Goal: Transaction & Acquisition: Purchase product/service

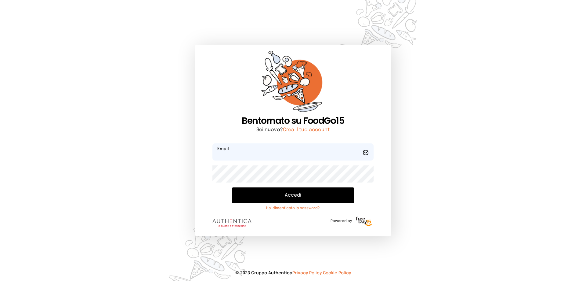
click at [240, 152] on input "email" at bounding box center [293, 151] width 161 height 17
type input "**********"
click at [232, 187] on button "Accedi" at bounding box center [293, 195] width 122 height 16
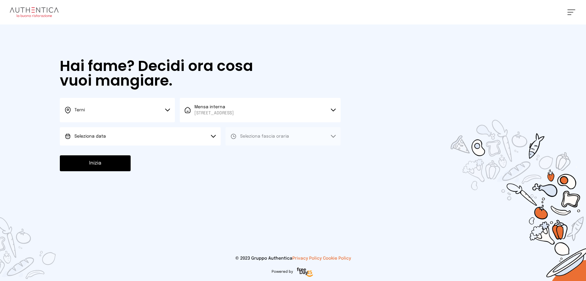
click at [116, 136] on button "Seleziona data" at bounding box center [140, 136] width 161 height 18
click at [104, 152] on span "[DATE], [DATE]" at bounding box center [89, 153] width 30 height 6
click at [284, 136] on span "Seleziona fascia oraria" at bounding box center [264, 136] width 49 height 4
click at [268, 151] on li "Pranzo" at bounding box center [283, 153] width 115 height 16
click at [85, 162] on button "Inizia" at bounding box center [95, 163] width 71 height 16
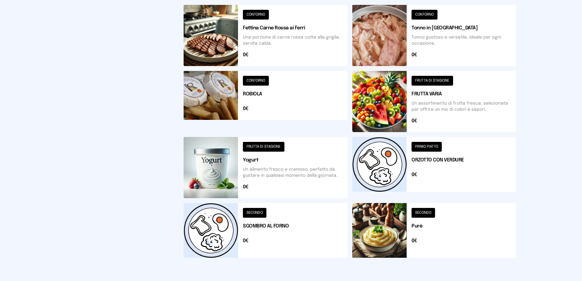
scroll to position [219, 0]
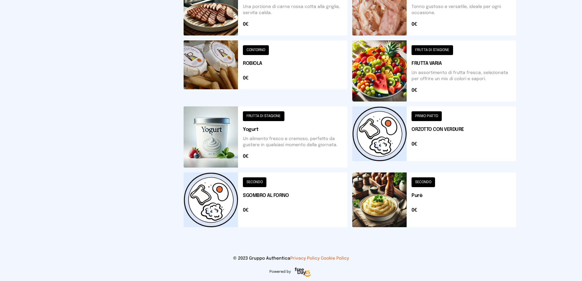
click at [237, 207] on button at bounding box center [266, 199] width 164 height 55
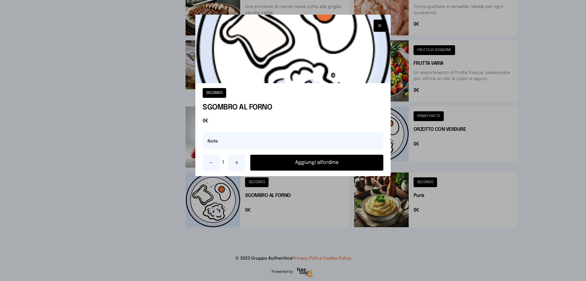
click at [331, 163] on button "Aggiungi all'ordine" at bounding box center [316, 162] width 133 height 16
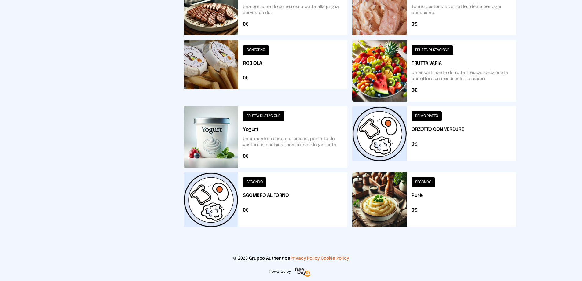
click at [224, 206] on button at bounding box center [266, 199] width 164 height 55
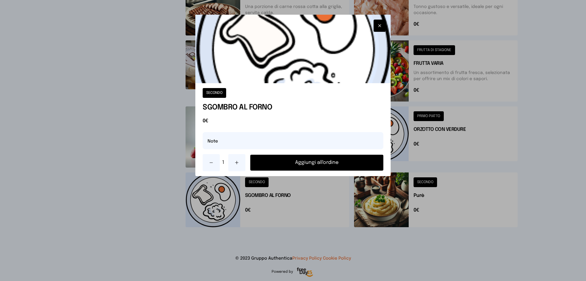
click at [286, 168] on button "Aggiungi all'ordine" at bounding box center [316, 162] width 133 height 16
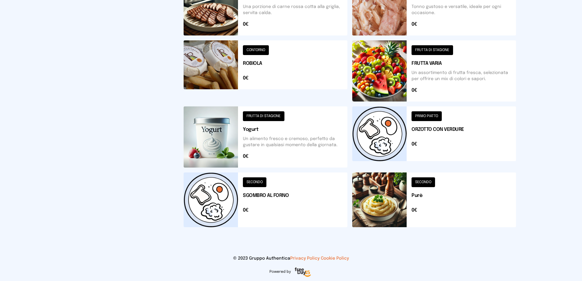
click at [360, 144] on button at bounding box center [434, 136] width 164 height 61
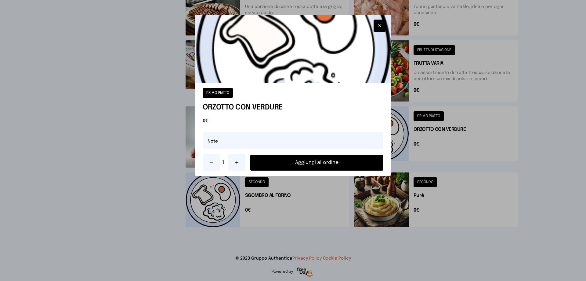
click at [336, 165] on button "Aggiungi all'ordine" at bounding box center [316, 162] width 133 height 16
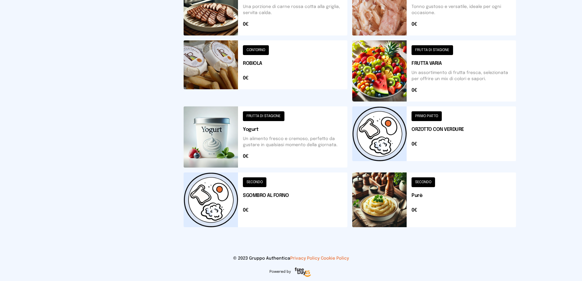
click at [387, 206] on button at bounding box center [434, 199] width 164 height 55
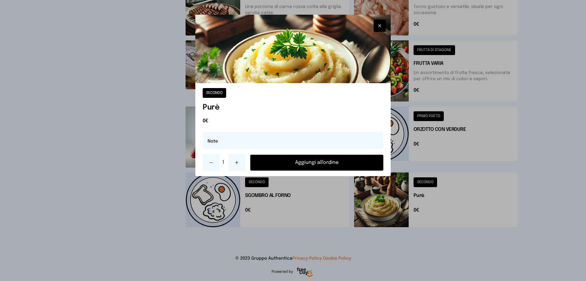
click at [322, 162] on button "Aggiungi all'ordine" at bounding box center [316, 162] width 133 height 16
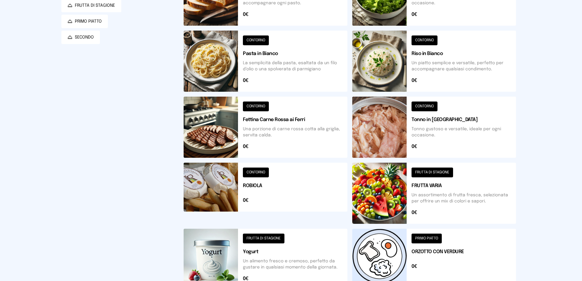
scroll to position [5, 0]
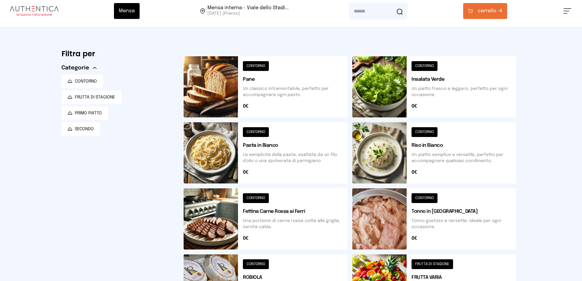
click at [386, 85] on button at bounding box center [434, 86] width 164 height 61
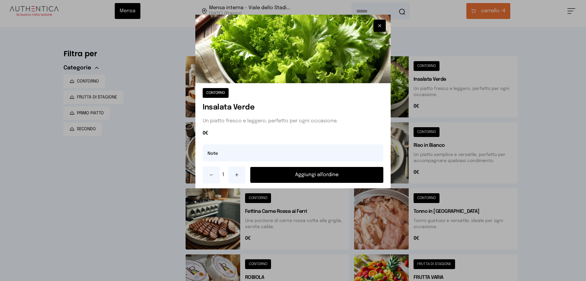
click at [327, 177] on button "Aggiungi all'ordine" at bounding box center [316, 175] width 133 height 16
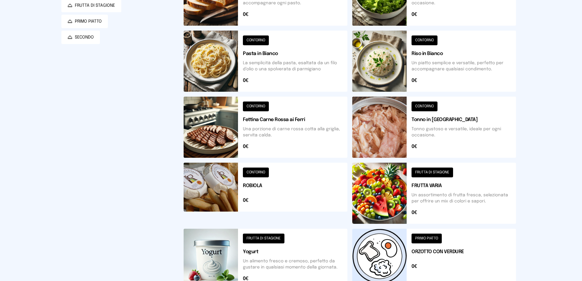
scroll to position [127, 0]
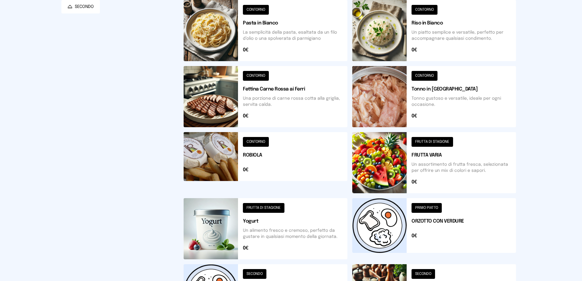
click at [384, 165] on button at bounding box center [434, 162] width 164 height 61
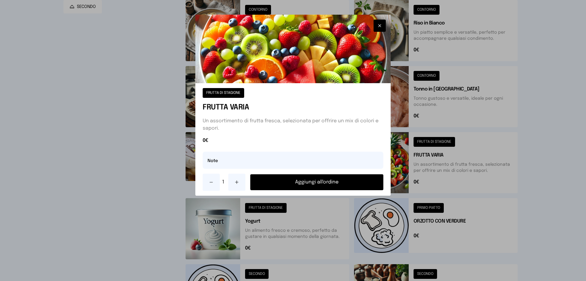
click at [354, 179] on button "Aggiungi all'ordine" at bounding box center [316, 182] width 133 height 16
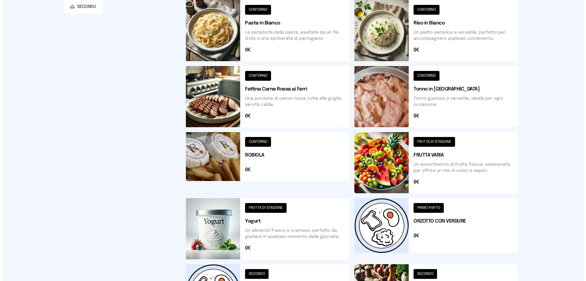
scroll to position [0, 0]
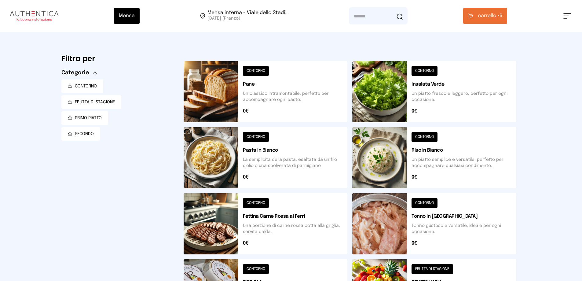
click at [483, 17] on span "carrello •" at bounding box center [489, 15] width 22 height 7
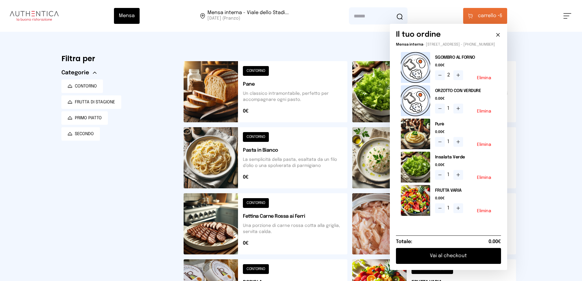
click at [417, 262] on button "Vai al checkout" at bounding box center [448, 256] width 105 height 16
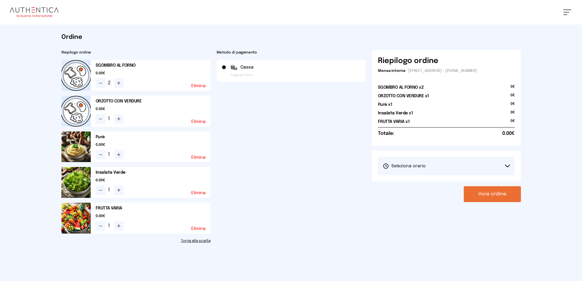
click at [447, 164] on button "Seleziona orario" at bounding box center [446, 166] width 137 height 18
click at [379, 182] on li "1° Turno (13:00 - 15:00)" at bounding box center [446, 183] width 137 height 16
click at [507, 194] on button "Invia ordine" at bounding box center [491, 194] width 57 height 16
